Goal: Task Accomplishment & Management: Complete application form

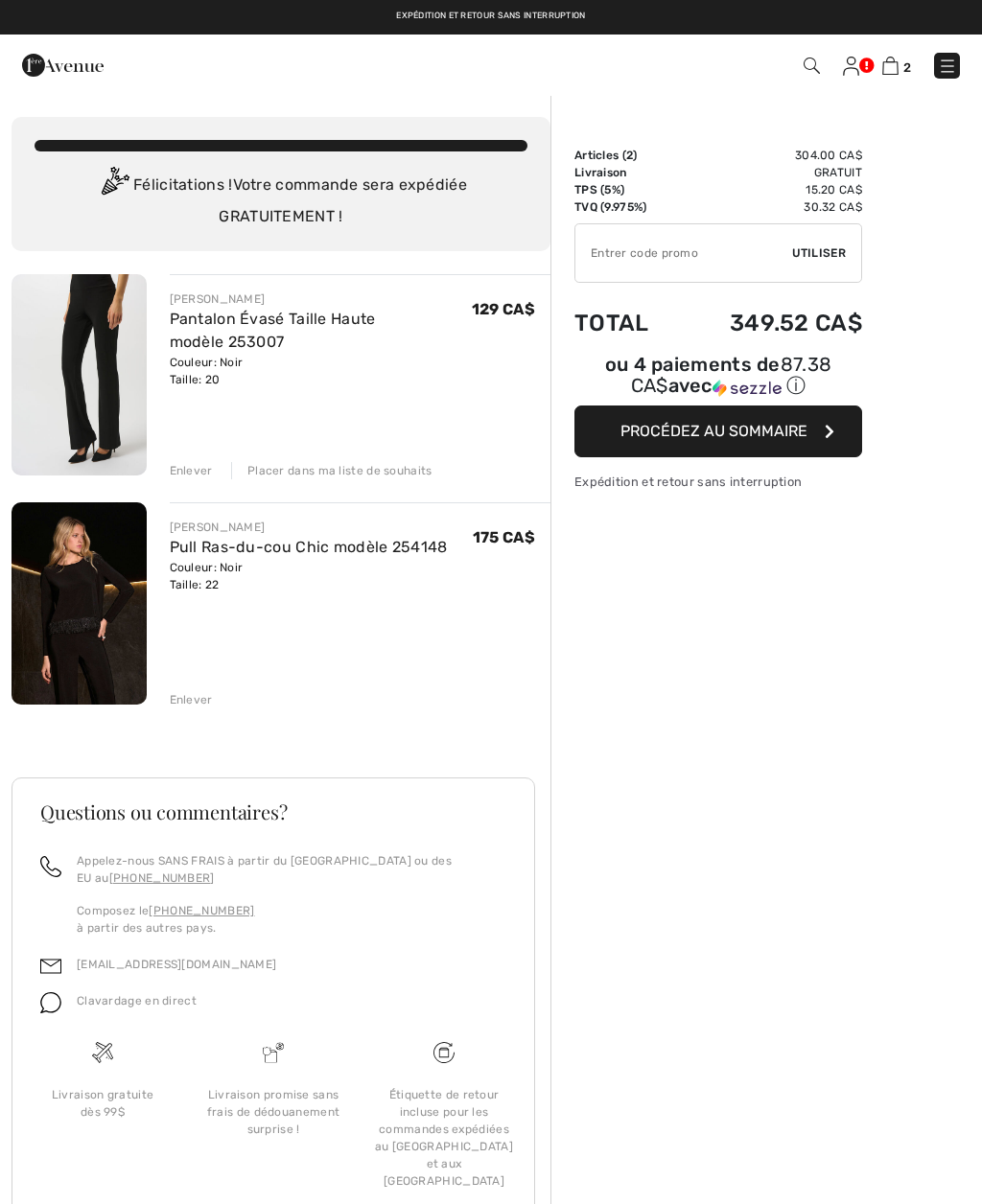
click at [84, 586] on img at bounding box center [79, 603] width 135 height 202
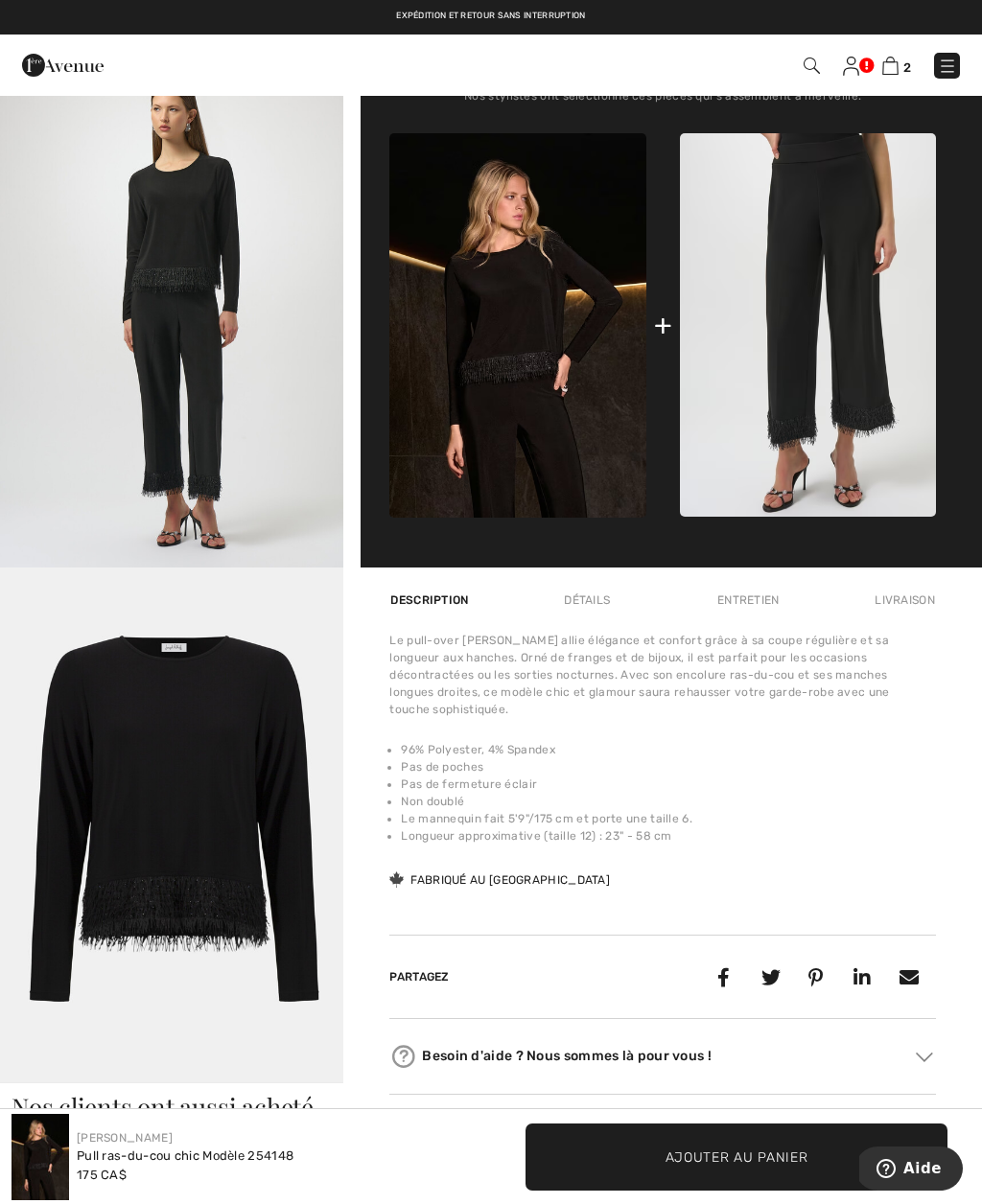
scroll to position [800, 0]
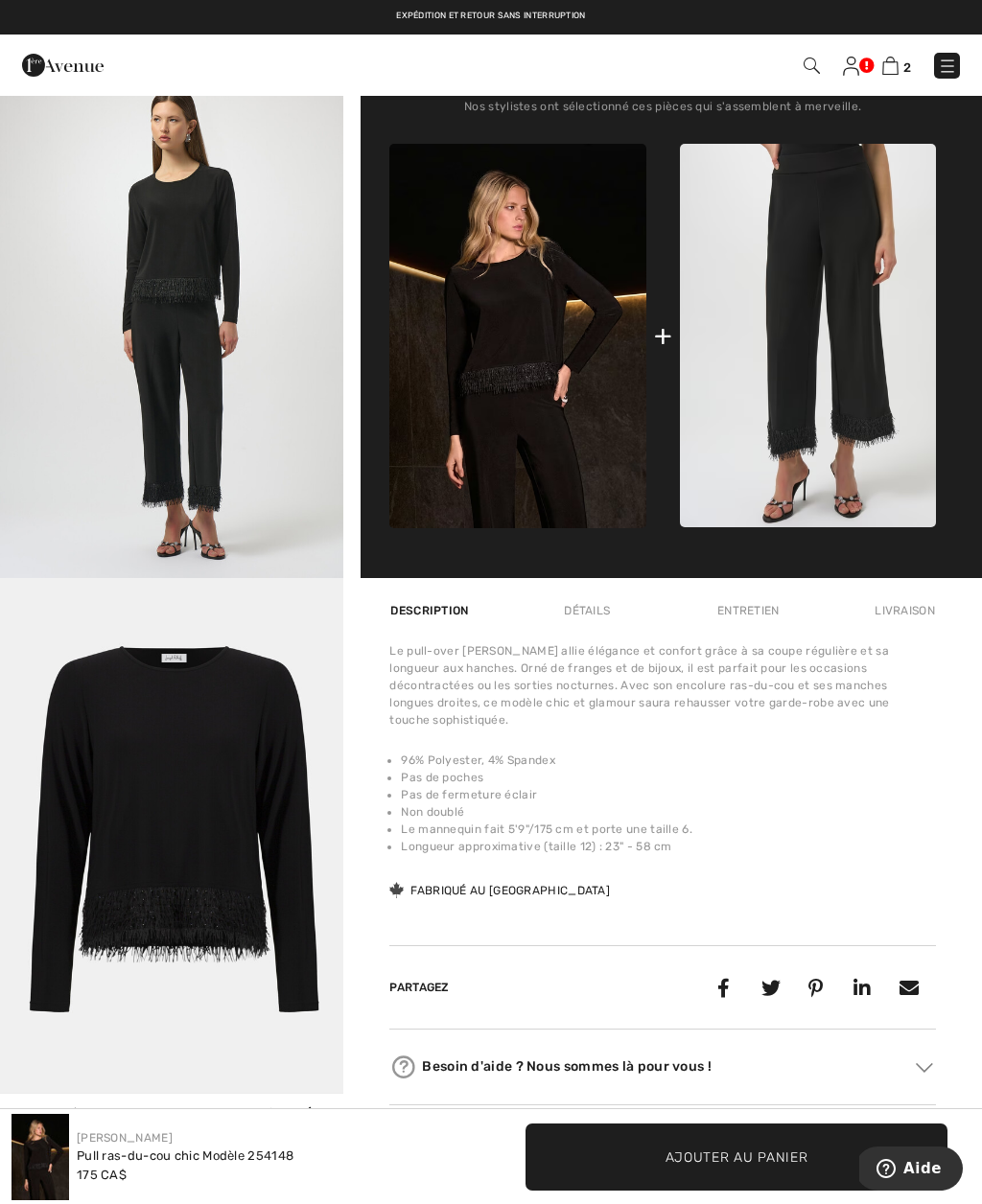
click at [853, 69] on img at bounding box center [851, 66] width 16 height 19
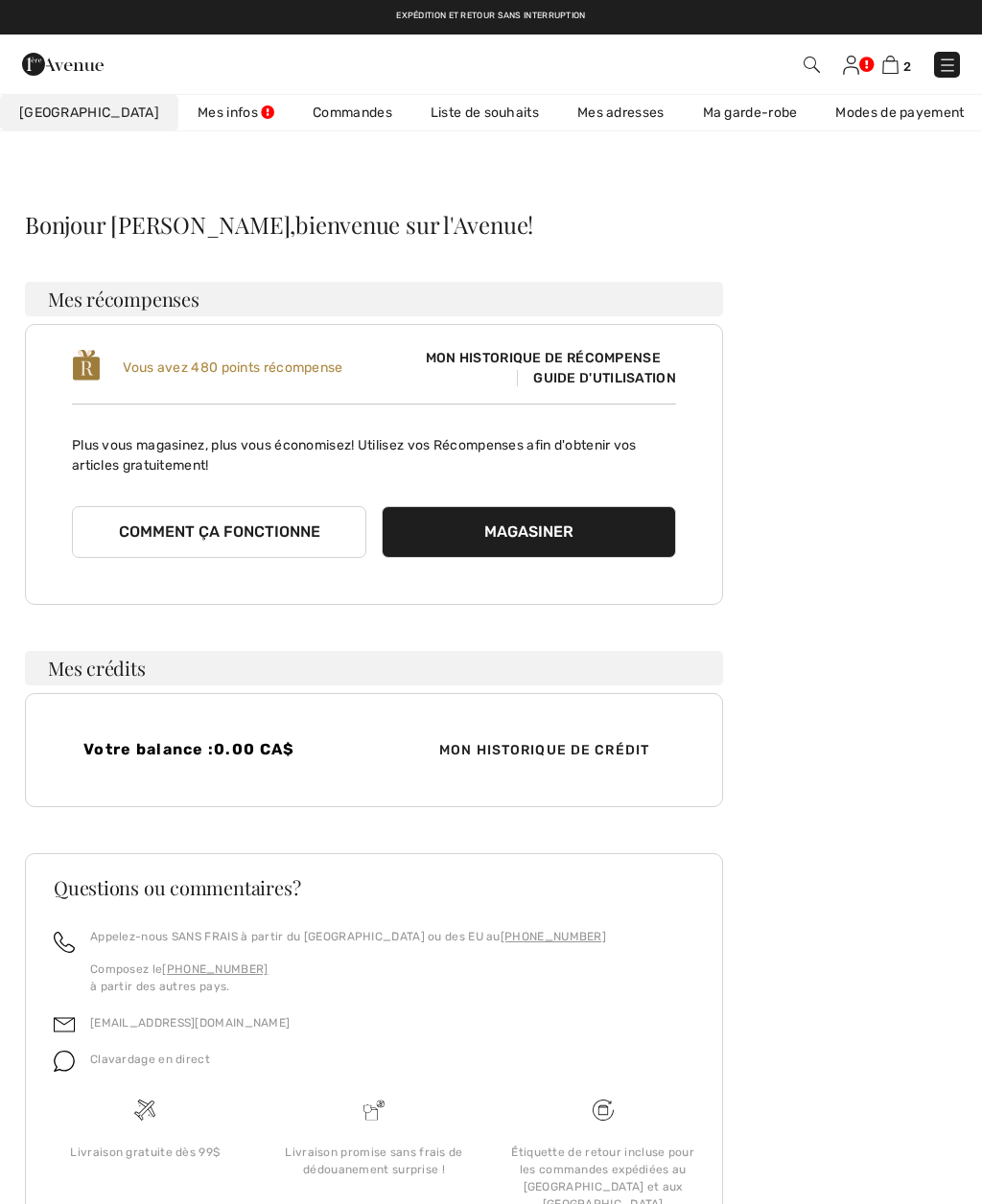
click at [300, 115] on link "Commandes" at bounding box center [351, 113] width 118 height 36
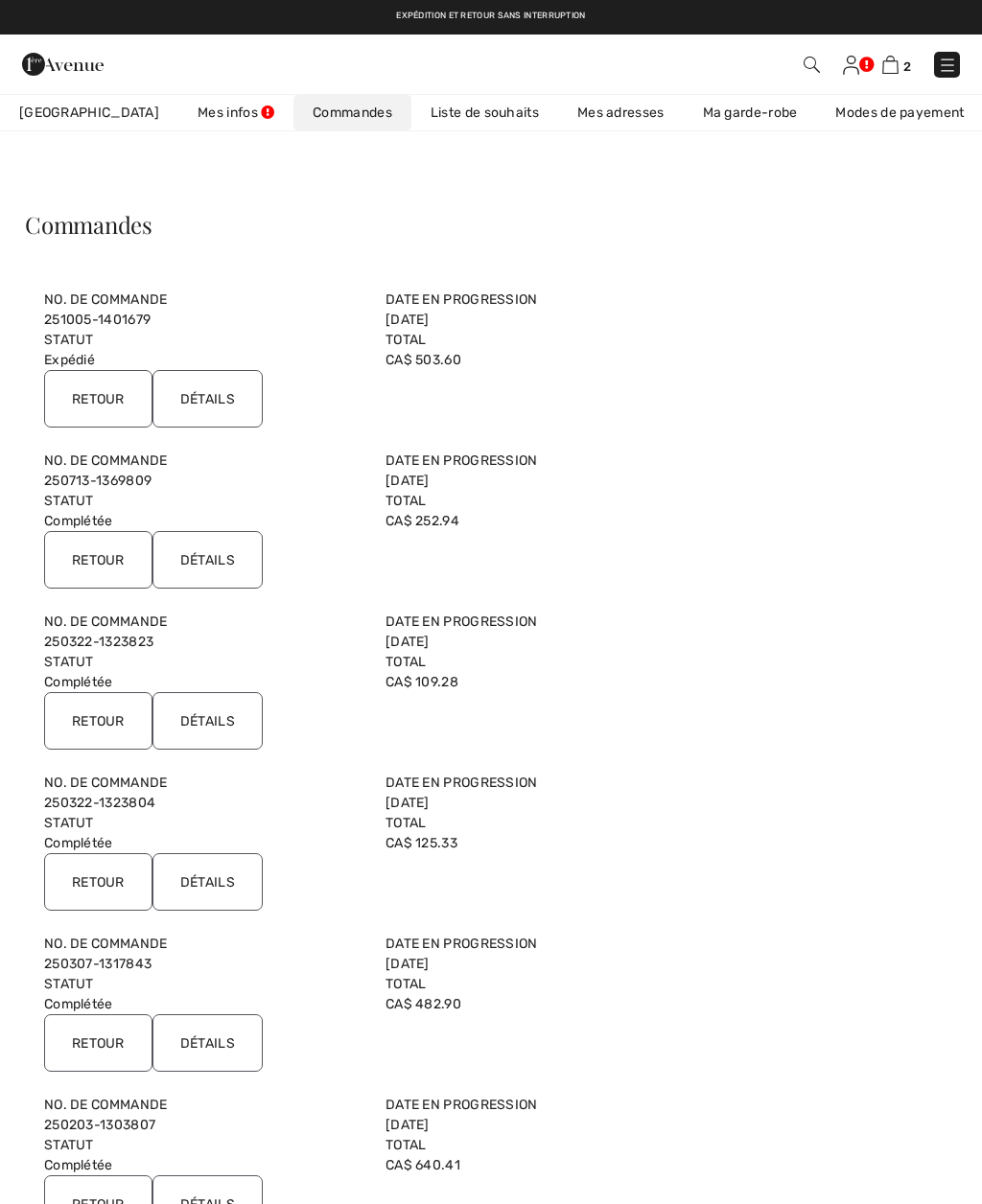
click at [65, 314] on link "251005-1401679" at bounding box center [96, 320] width 106 height 16
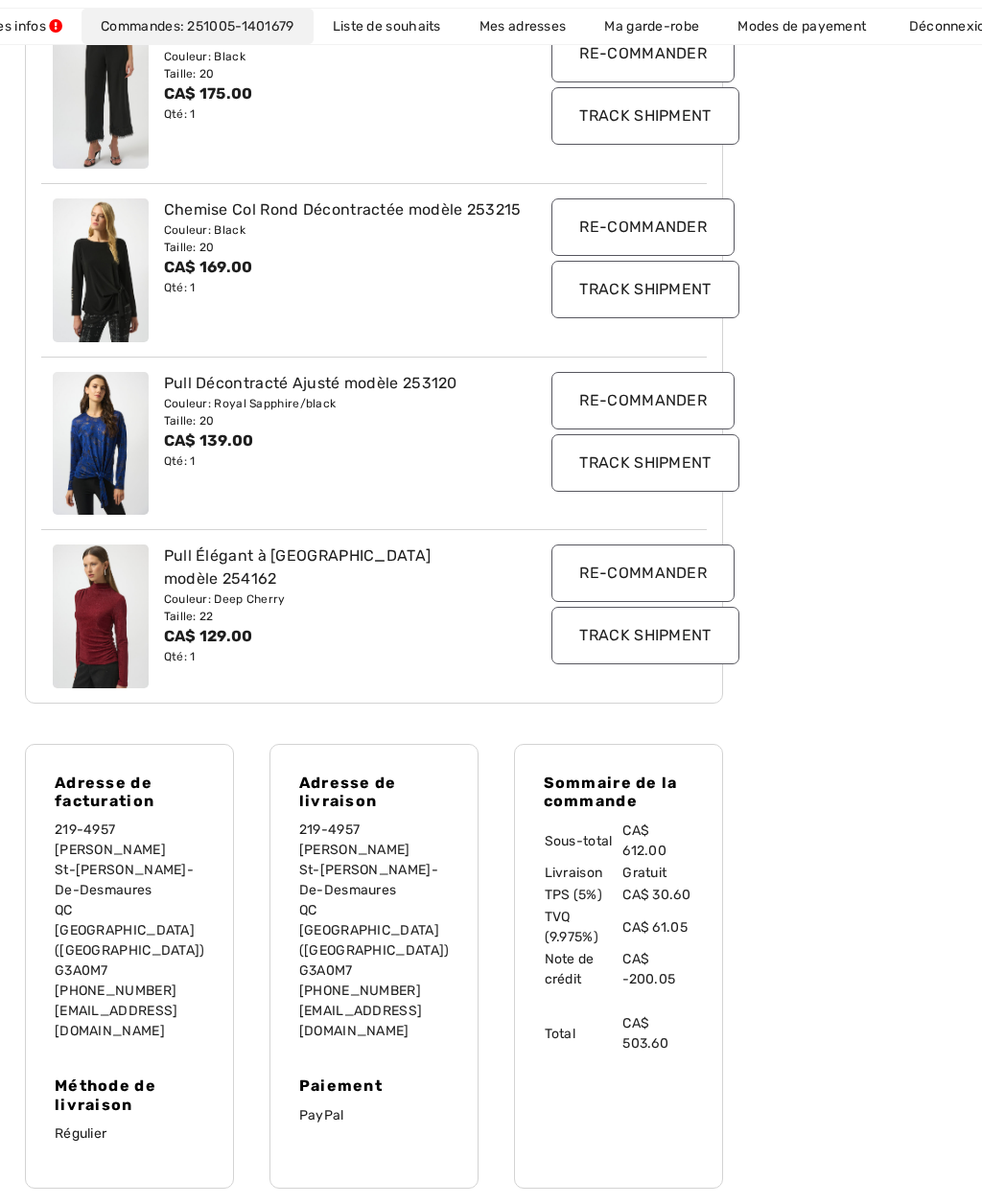
scroll to position [424, 0]
click at [87, 448] on img at bounding box center [100, 443] width 96 height 144
click at [85, 442] on img at bounding box center [100, 443] width 96 height 144
click at [200, 394] on div "Couleur: Royal Sapphire/black" at bounding box center [347, 402] width 365 height 17
click at [85, 446] on img at bounding box center [100, 443] width 96 height 144
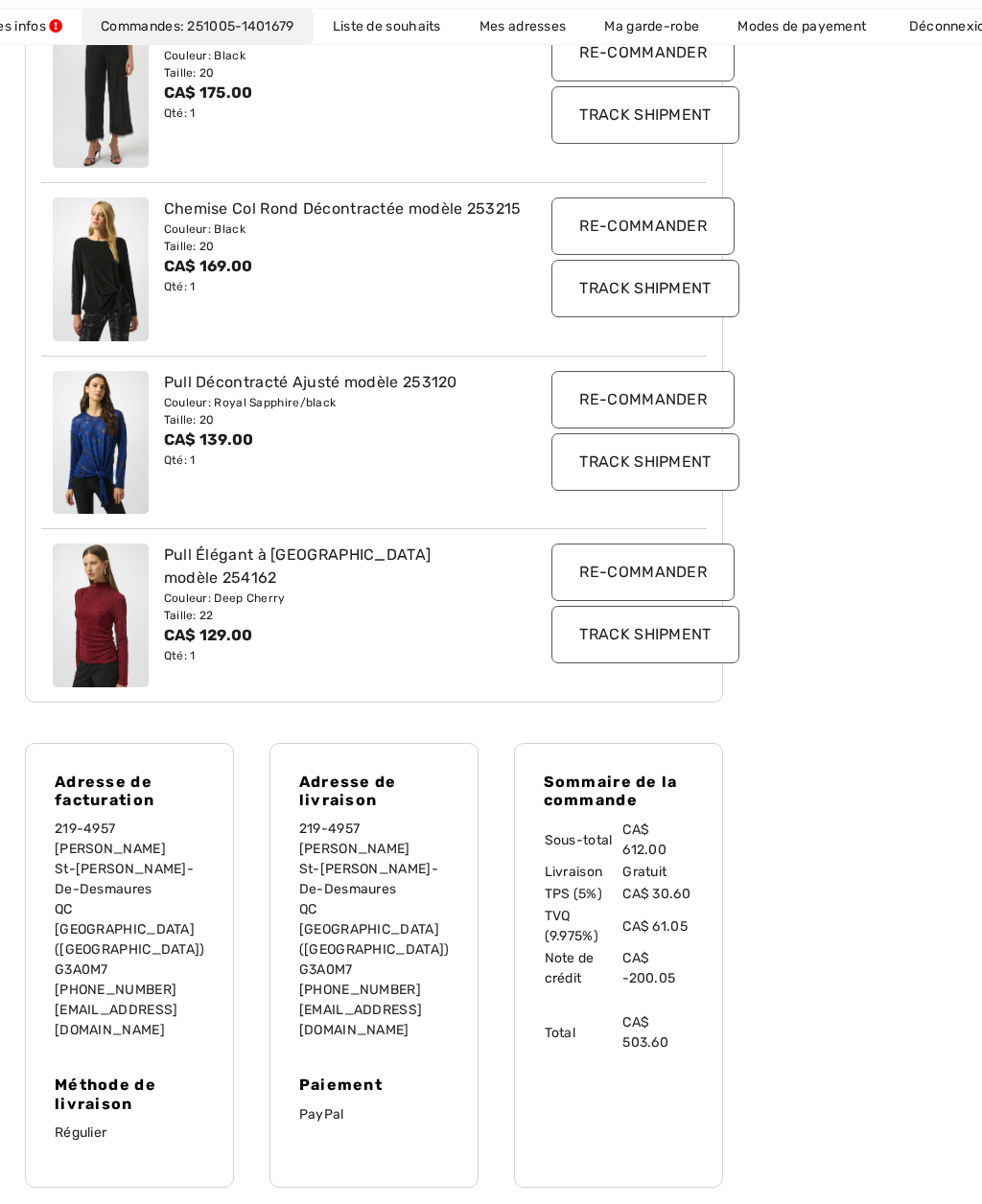
click at [200, 389] on div "Pull Décontracté Ajusté modèle 253120" at bounding box center [347, 382] width 365 height 23
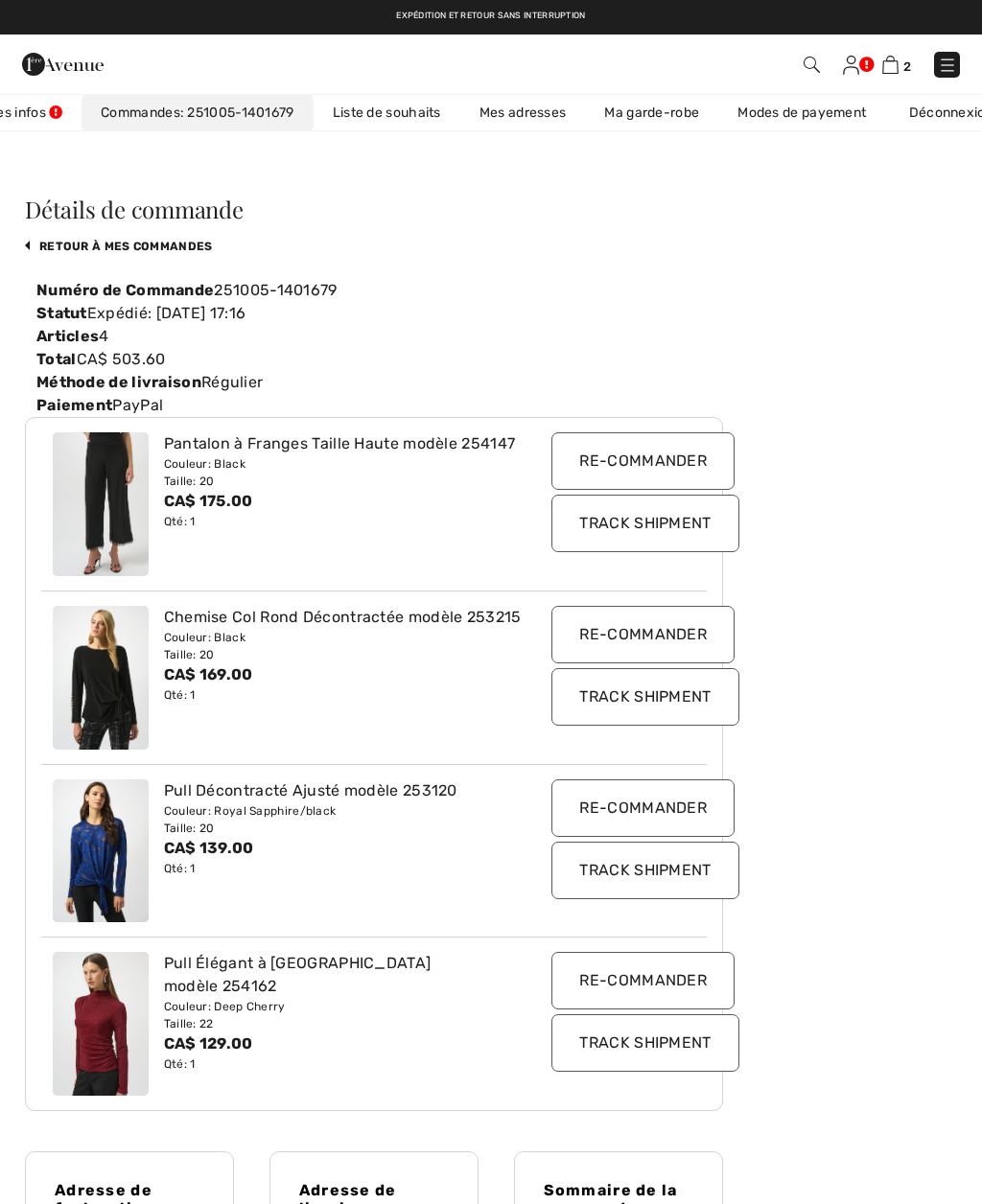
scroll to position [0, 0]
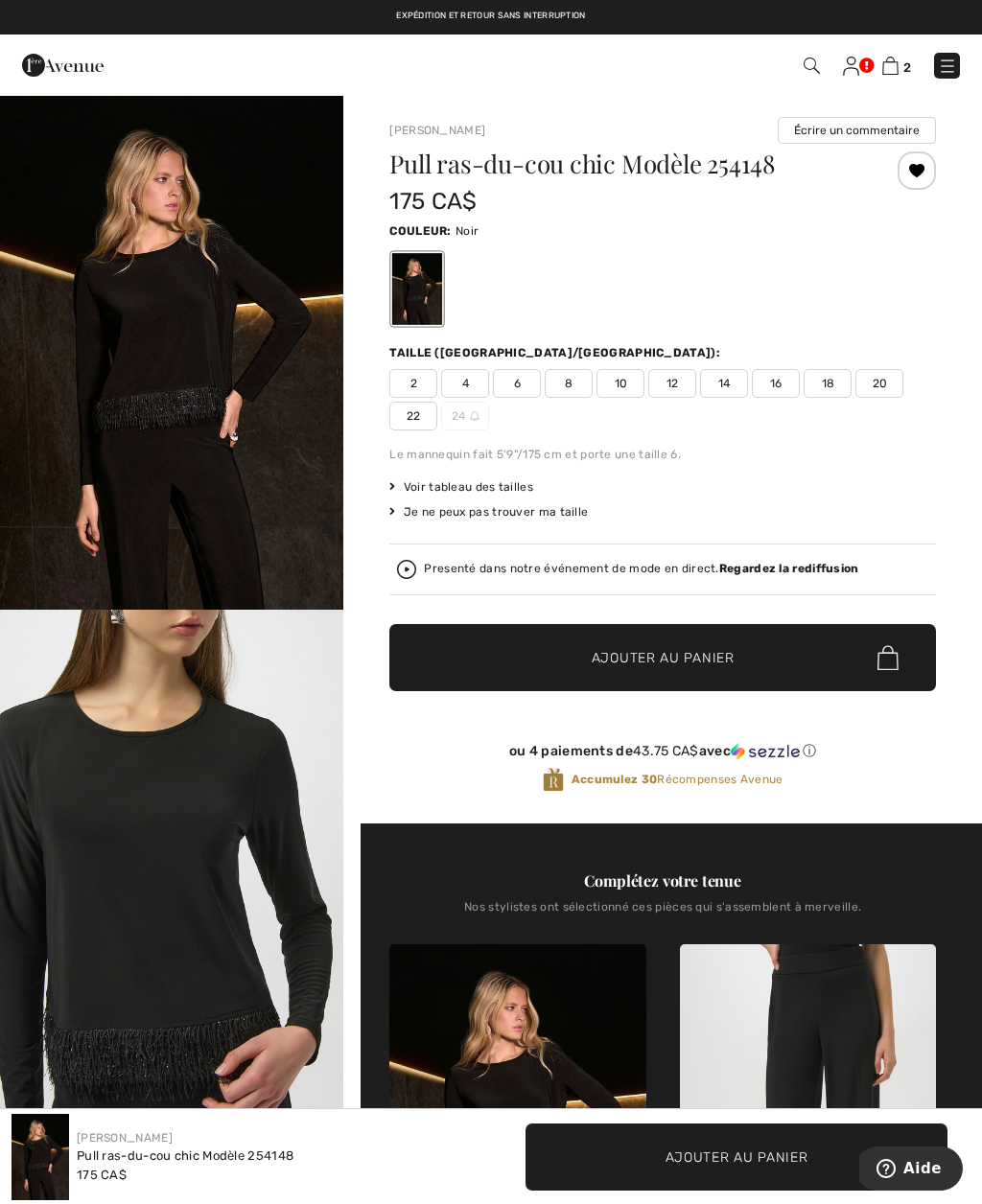
click at [858, 61] on img at bounding box center [851, 66] width 16 height 19
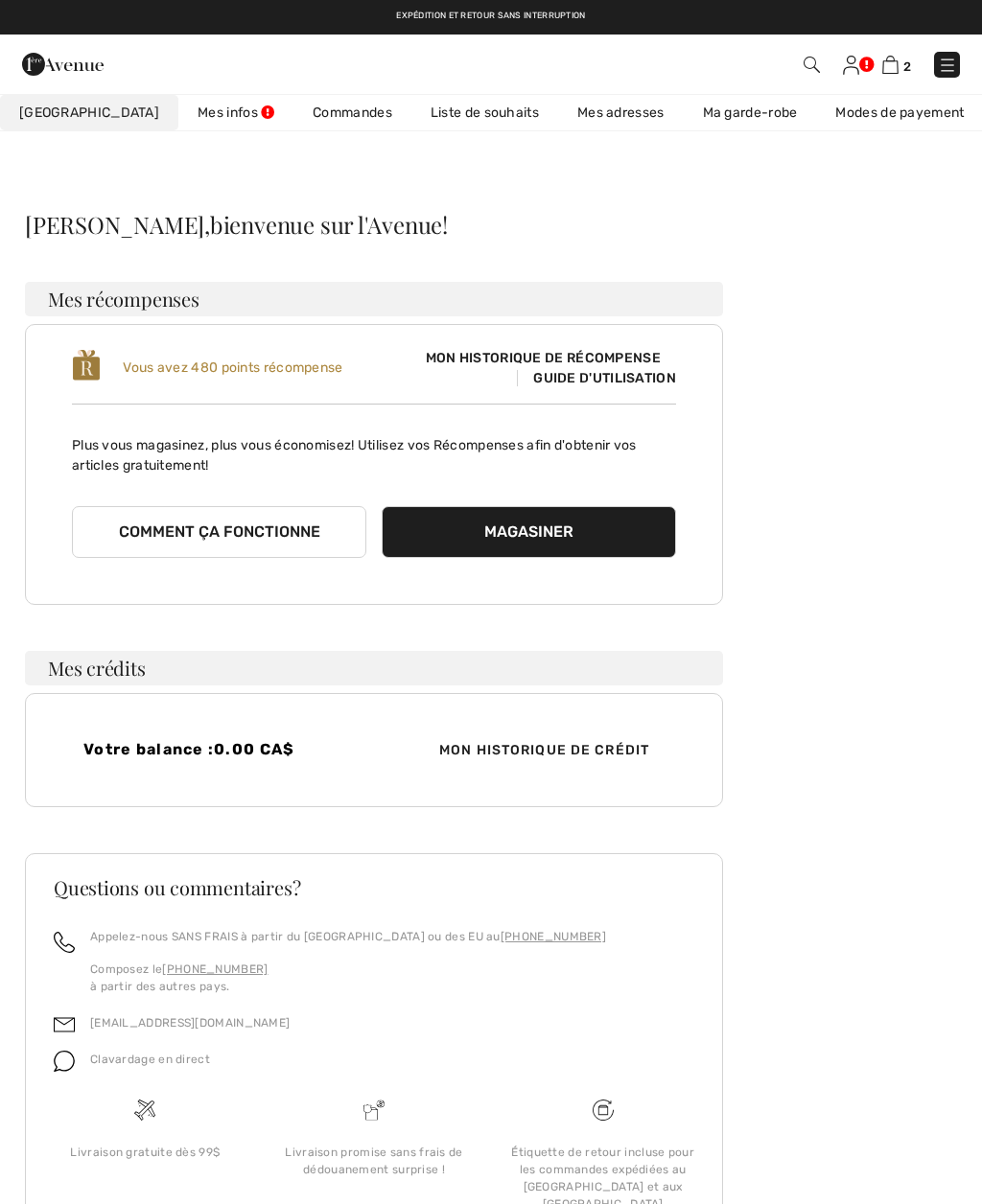
click at [319, 116] on link "Commandes" at bounding box center [351, 113] width 118 height 36
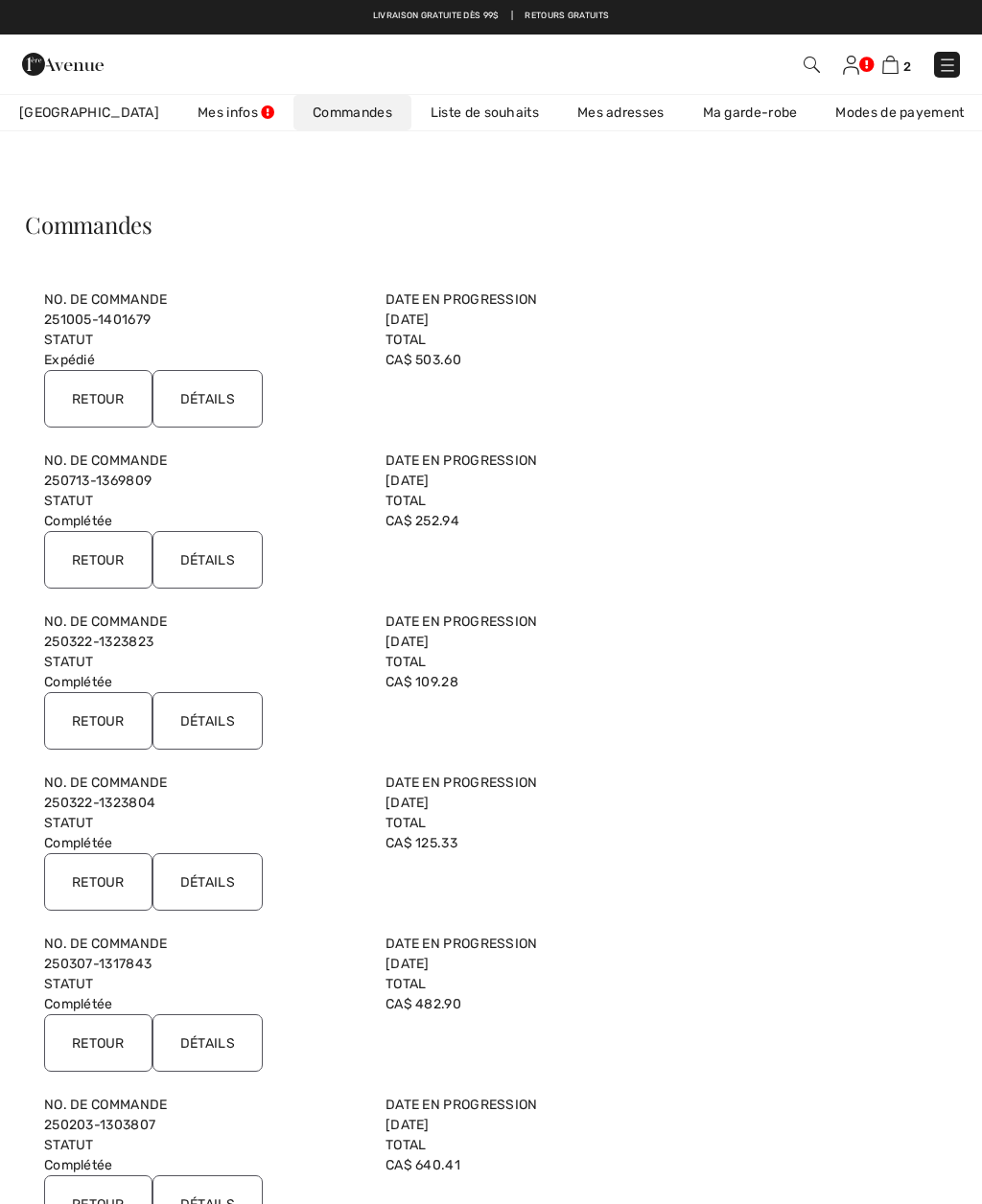
click at [83, 396] on input "Retour" at bounding box center [97, 399] width 108 height 58
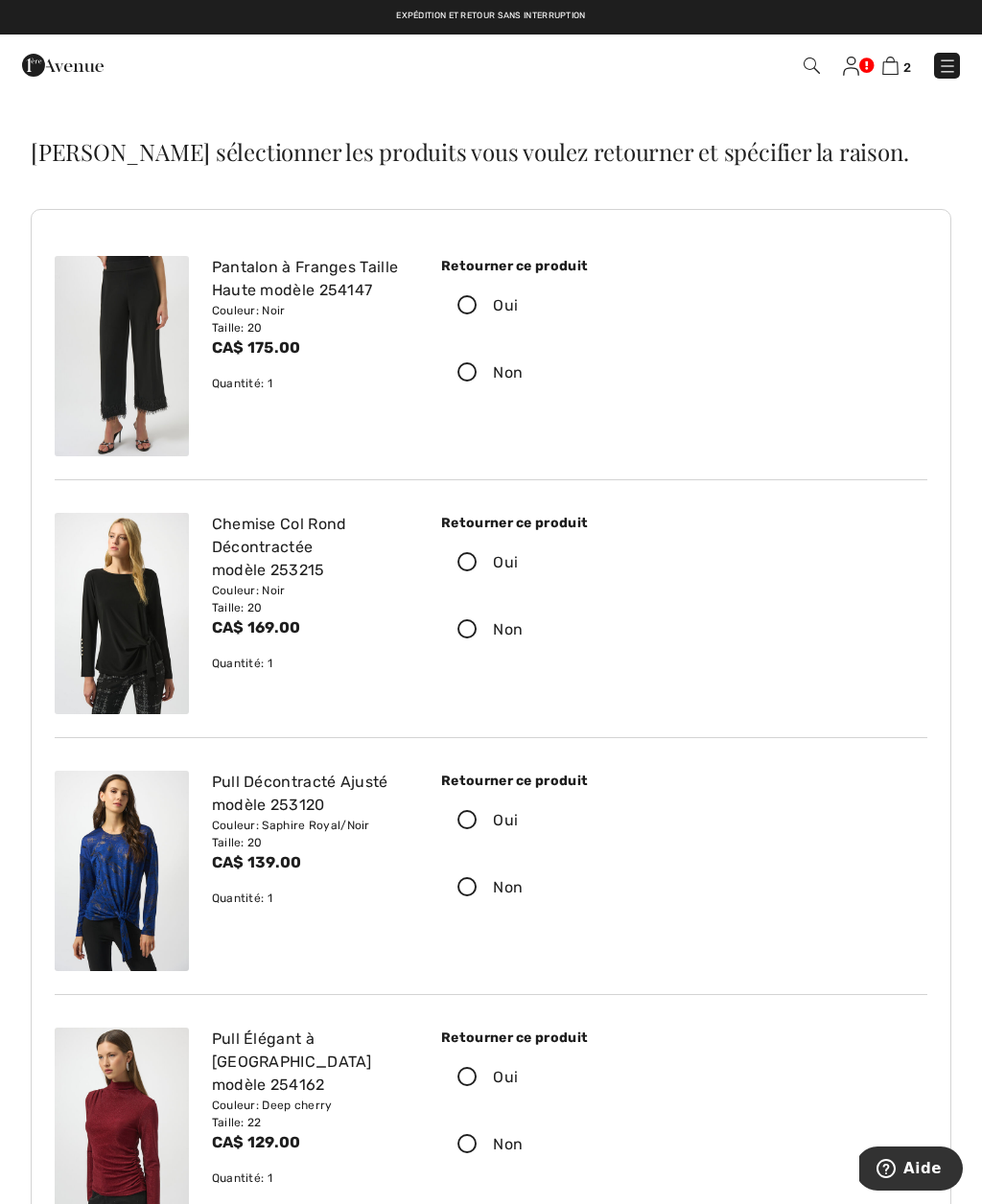
click at [468, 384] on label "Non" at bounding box center [550, 373] width 219 height 60
click at [522, 384] on input "Non" at bounding box center [528, 373] width 13 height 58
radio input "true"
click at [461, 613] on label "Non" at bounding box center [550, 629] width 219 height 60
click at [522, 613] on input "Non" at bounding box center [528, 629] width 13 height 58
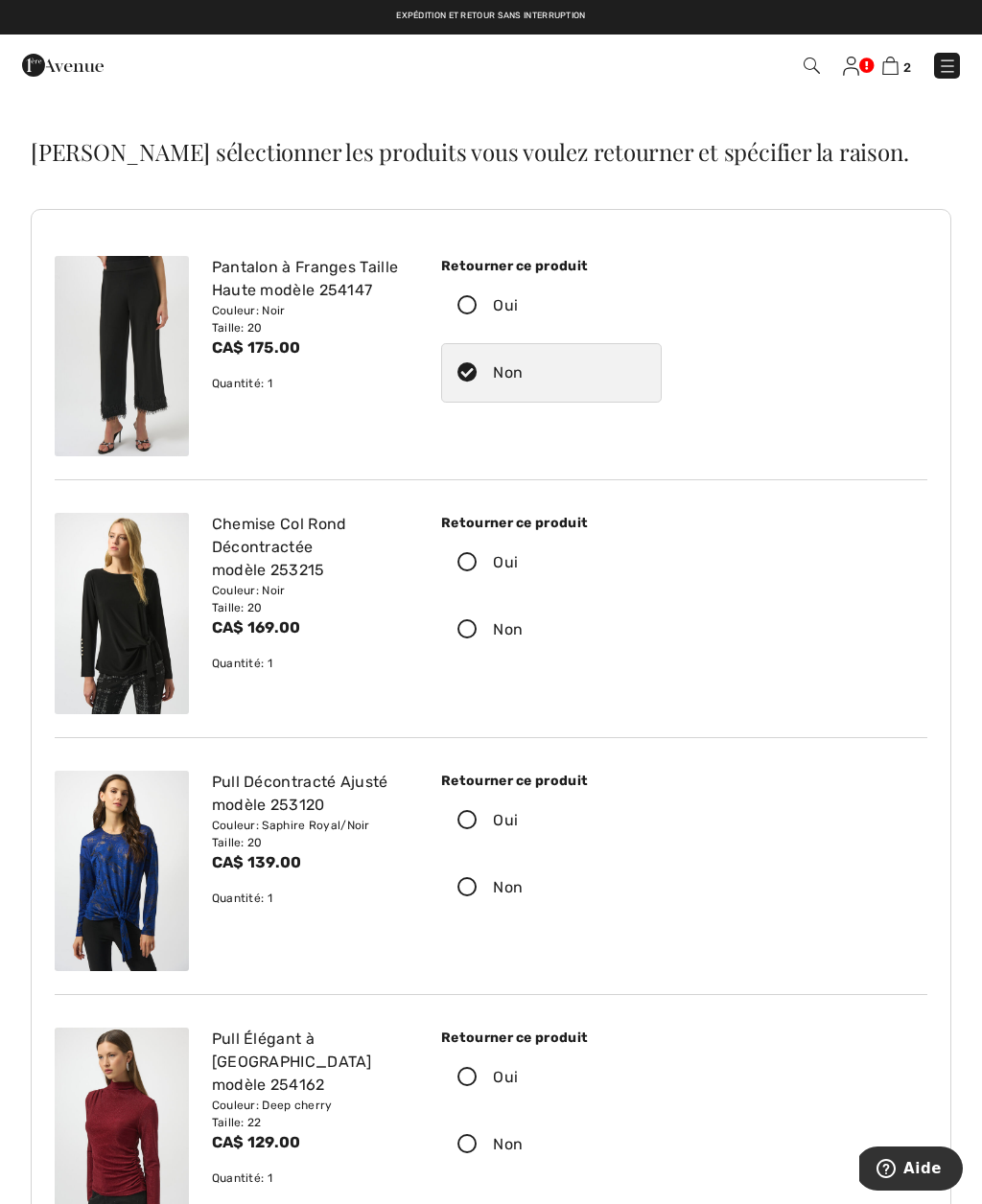
radio input "true"
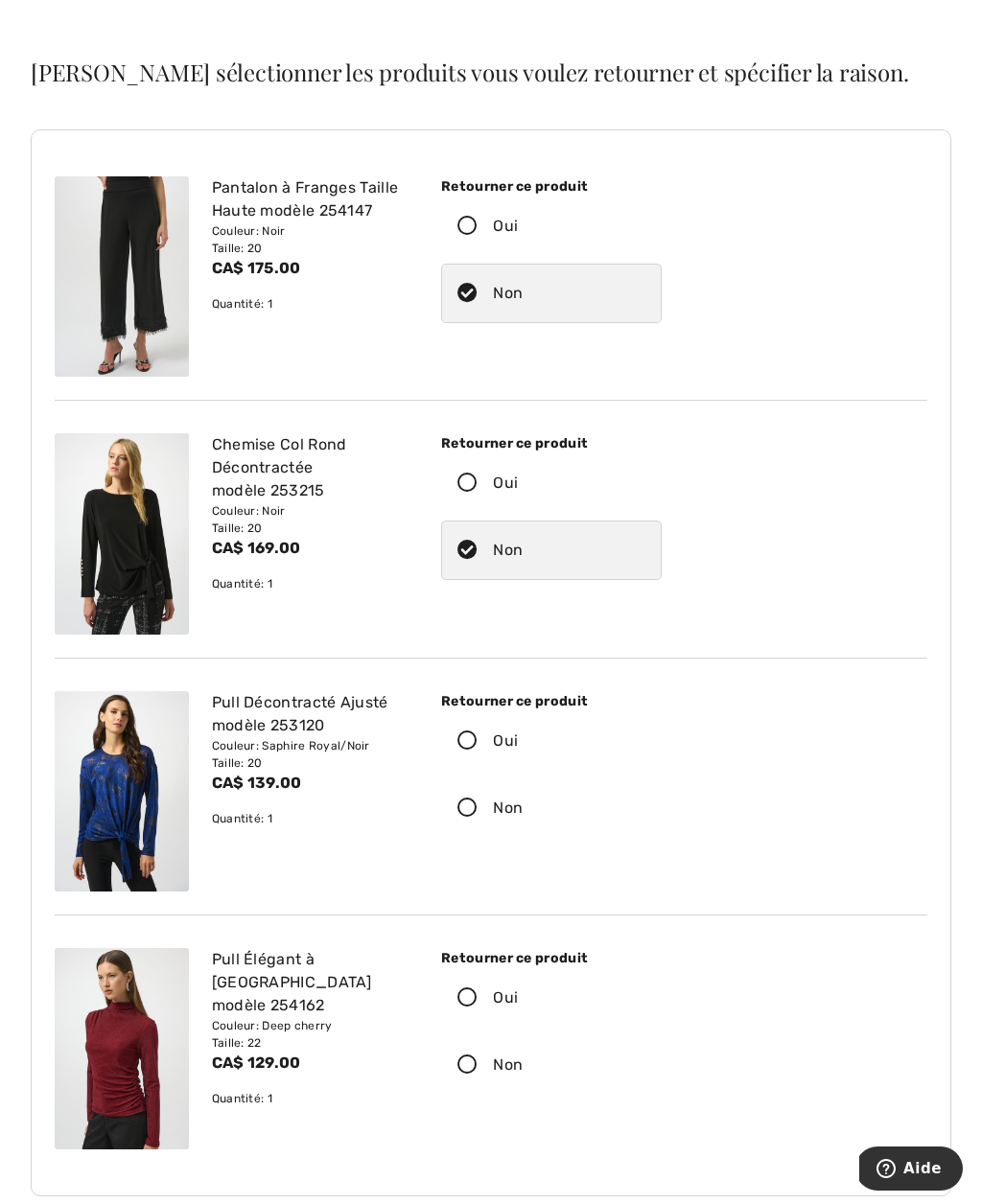
scroll to position [169, 0]
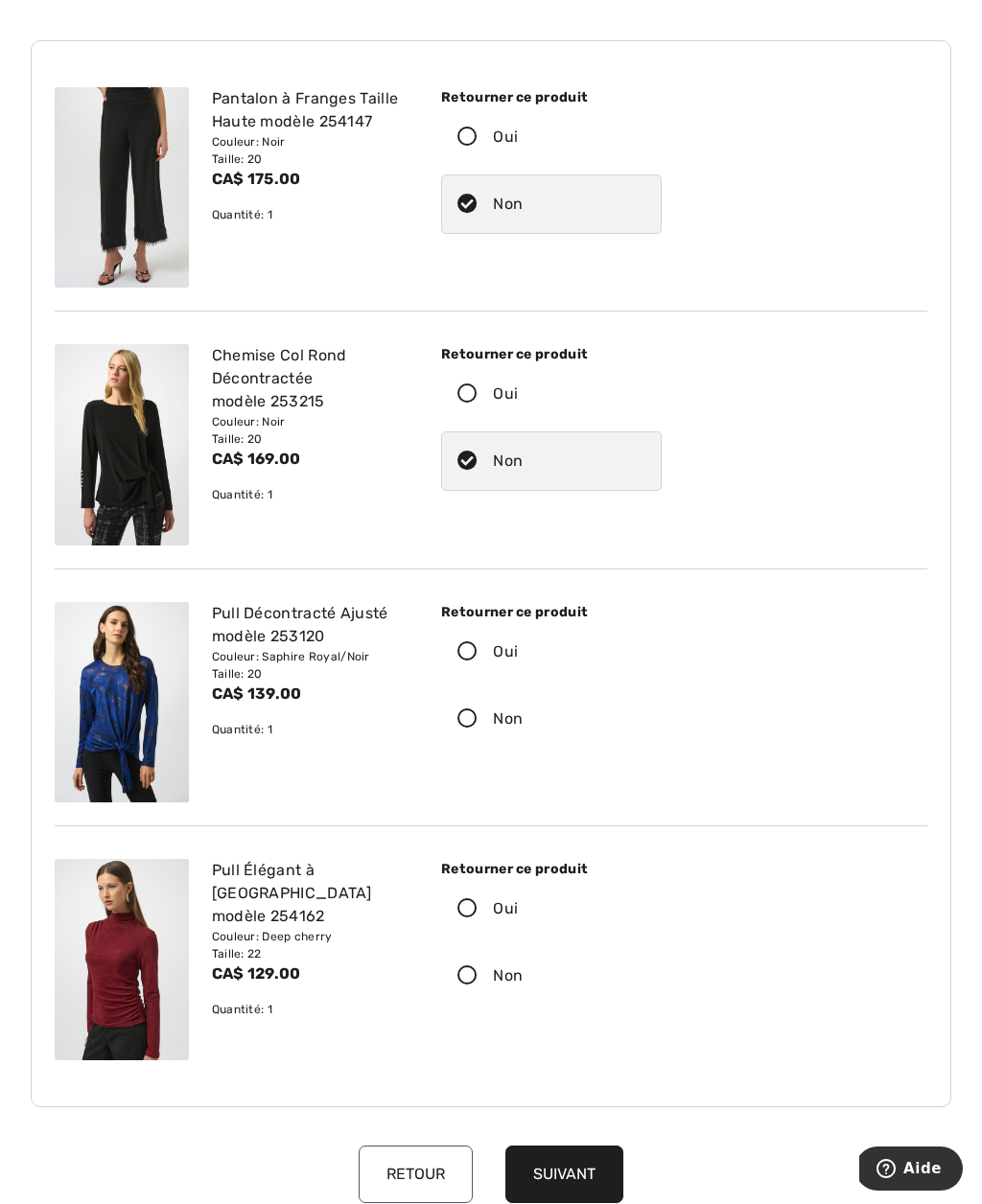
click at [482, 724] on icon at bounding box center [467, 719] width 51 height 20
click at [522, 724] on input "Non" at bounding box center [528, 719] width 13 height 58
radio input "true"
click at [472, 911] on icon at bounding box center [467, 909] width 51 height 20
click at [517, 911] on input "Oui" at bounding box center [523, 908] width 13 height 58
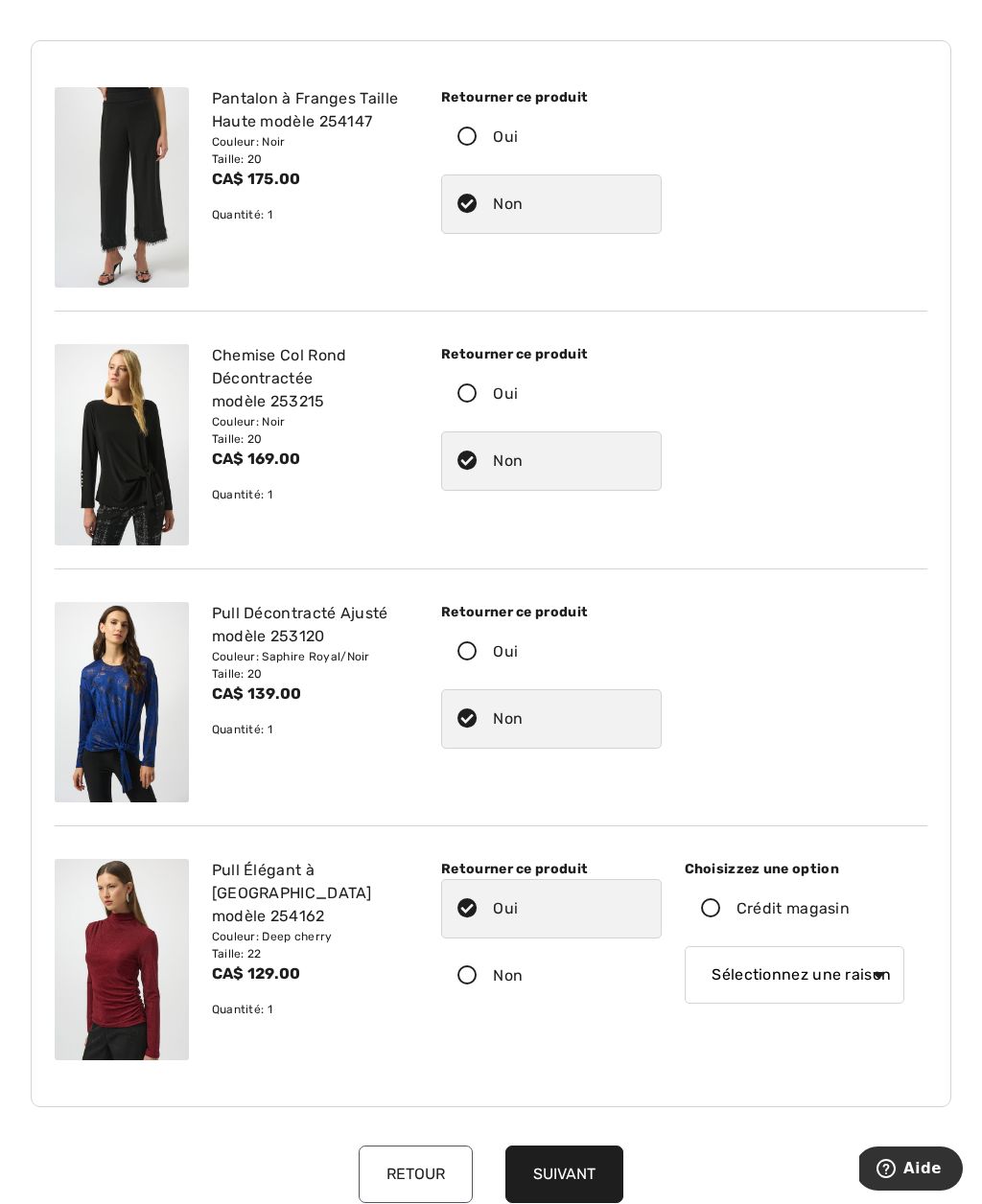
click at [836, 961] on select "Sélectionnez une raison Mauvaise taille/article reçu Ma commande est arrivée tr…" at bounding box center [793, 975] width 219 height 58
select select "4"
click at [587, 1177] on button "Suivant" at bounding box center [564, 1174] width 118 height 58
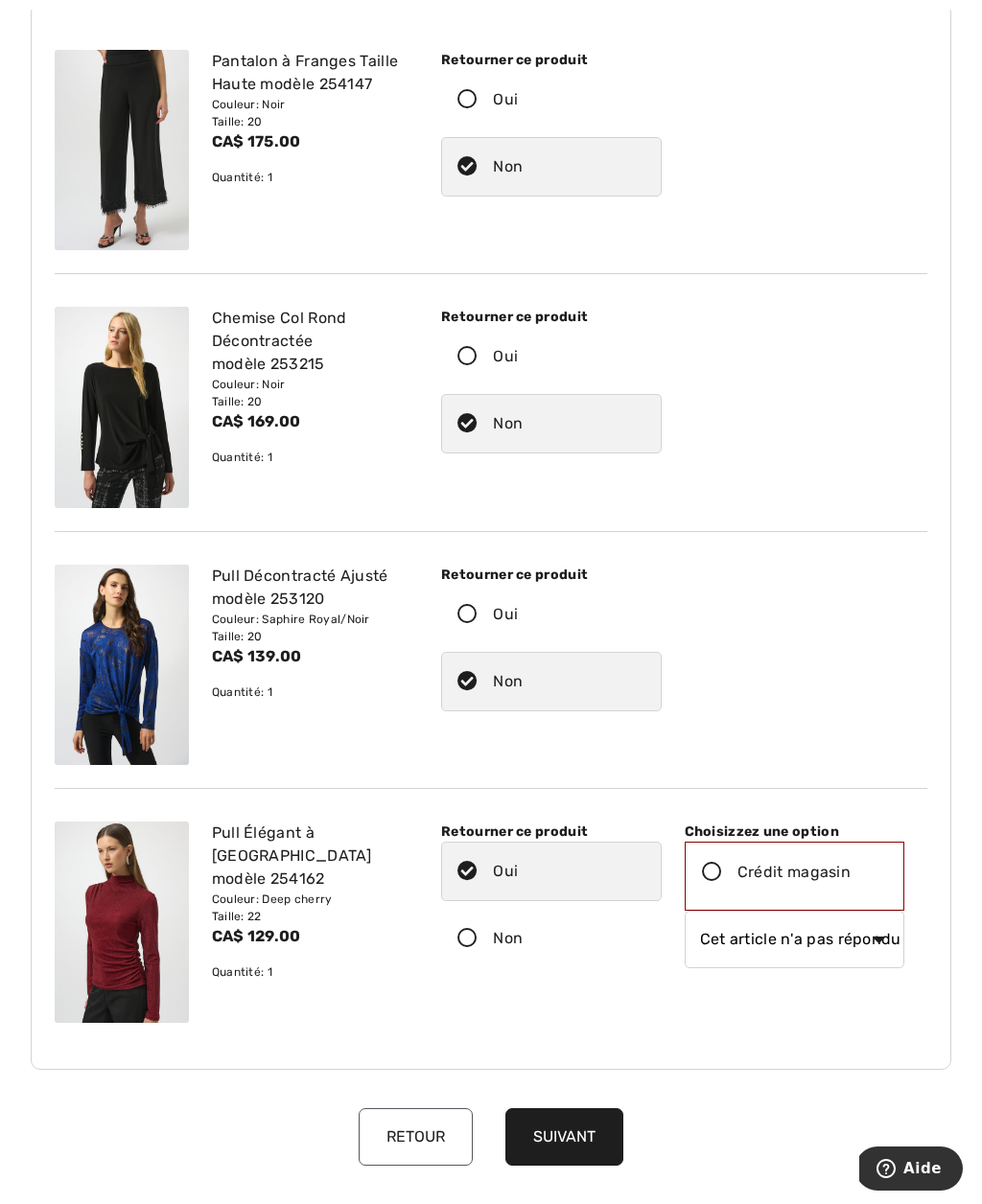
click at [711, 875] on icon at bounding box center [711, 872] width 51 height 20
click at [850, 875] on input "Crédit magasin" at bounding box center [856, 872] width 13 height 58
click at [580, 1127] on button "Suivant" at bounding box center [564, 1137] width 118 height 58
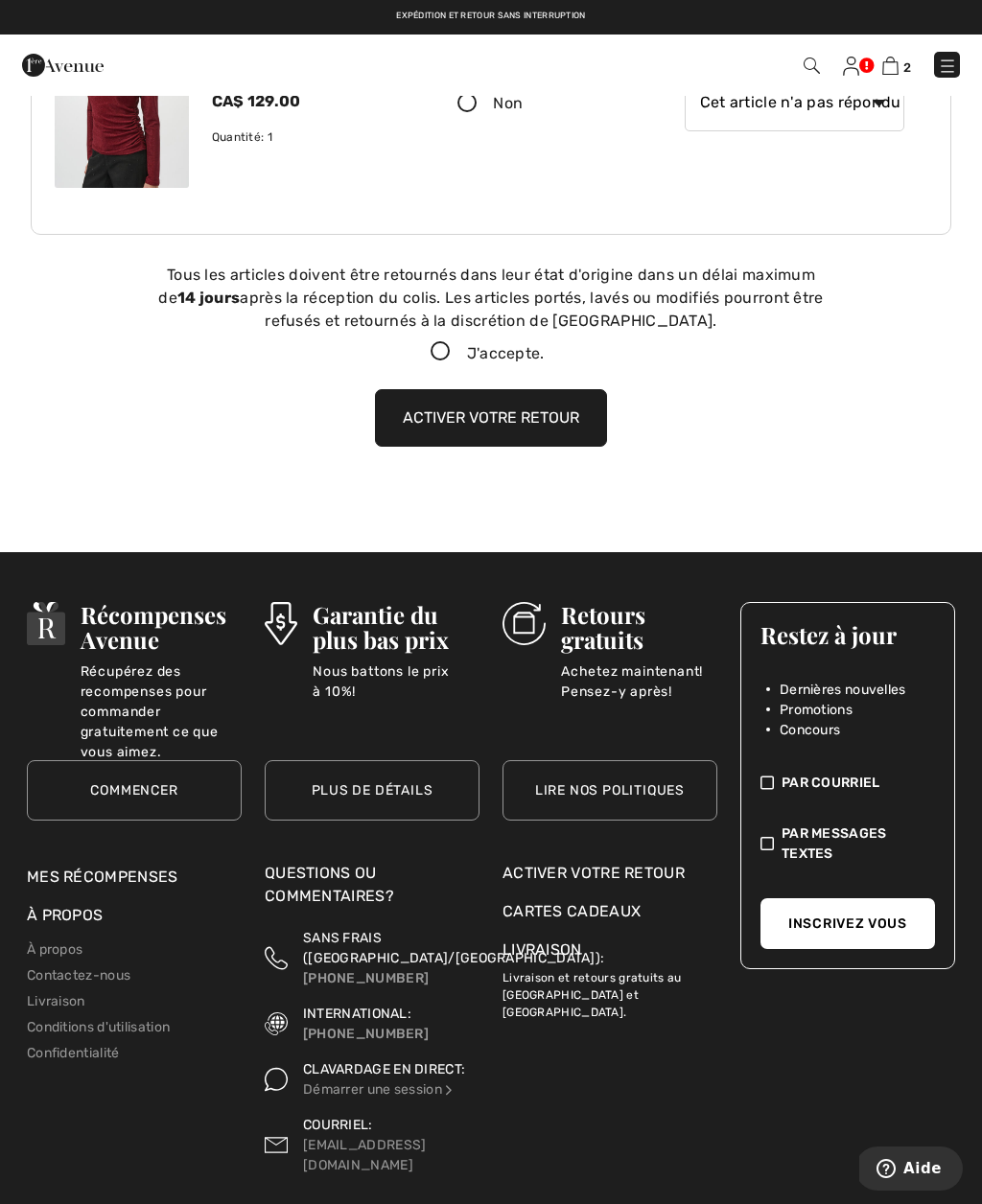
scroll to position [1037, 0]
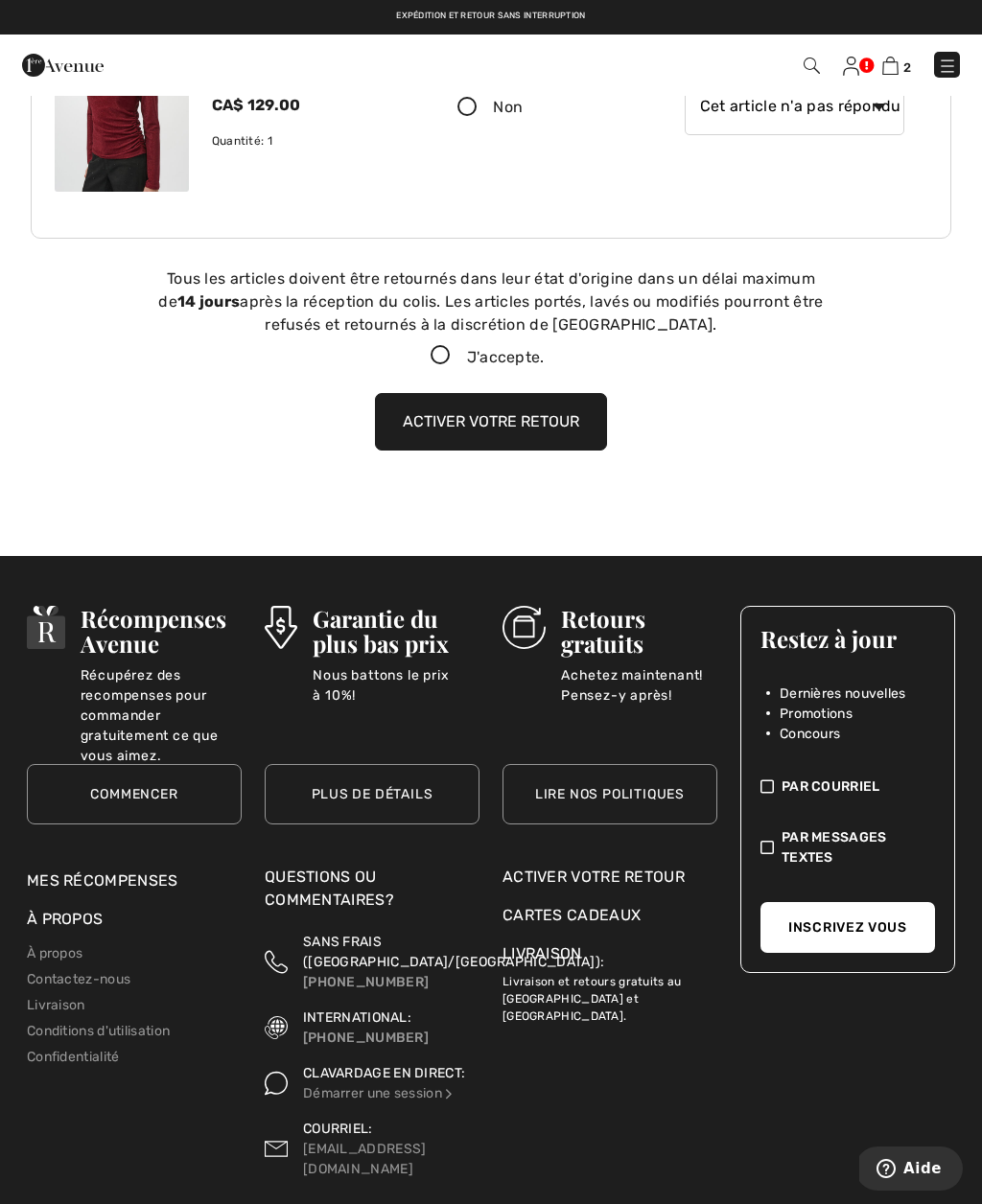
click at [433, 360] on icon at bounding box center [440, 356] width 51 height 20
click at [544, 360] on input "J'accepte." at bounding box center [550, 355] width 13 height 13
checkbox input "true"
click at [512, 437] on button "Activer votre retour" at bounding box center [491, 422] width 232 height 58
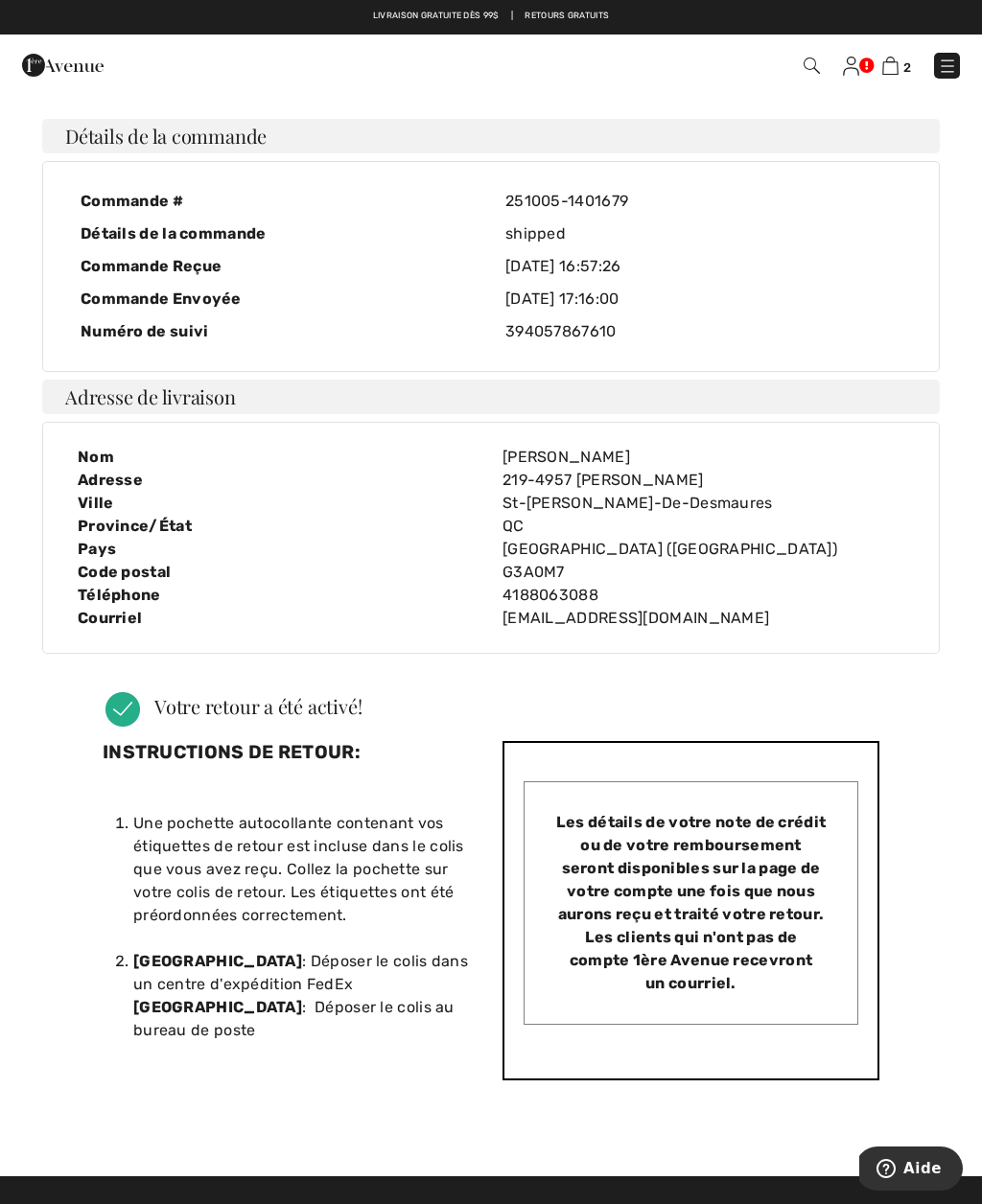
scroll to position [0, 0]
